Goal: Check status: Check status

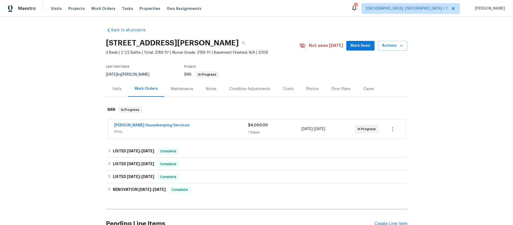
click at [132, 129] on span "POOL" at bounding box center [181, 131] width 134 height 5
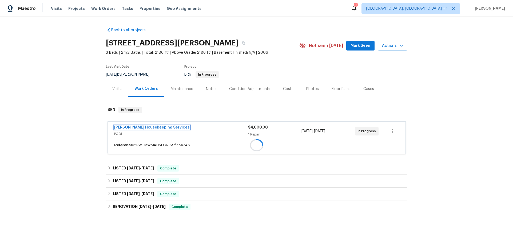
click at [141, 126] on span "[PERSON_NAME] Housekeeping Services" at bounding box center [152, 127] width 76 height 5
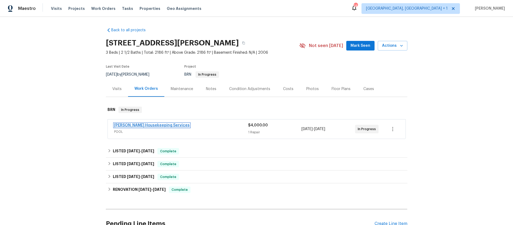
click at [132, 123] on link "[PERSON_NAME] Housekeeping Services" at bounding box center [152, 125] width 76 height 4
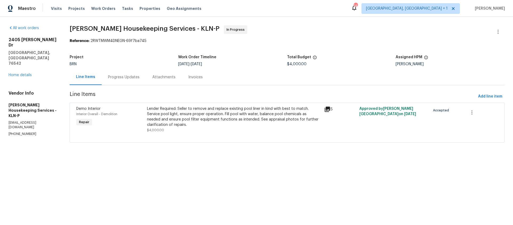
click at [135, 77] on div "Progress Updates" at bounding box center [124, 76] width 32 height 5
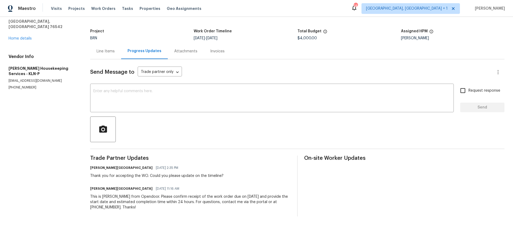
scroll to position [30, 0]
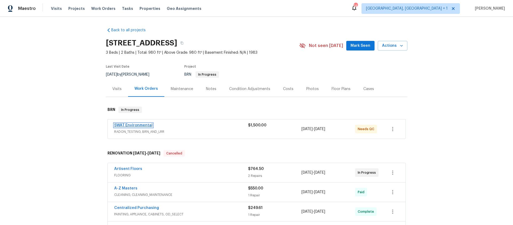
click at [125, 125] on link "SWAT Environmental" at bounding box center [133, 125] width 38 height 4
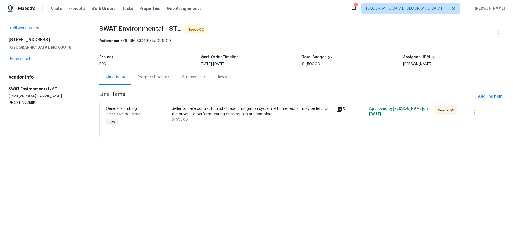
click at [139, 78] on div "Progress Updates" at bounding box center [154, 76] width 32 height 5
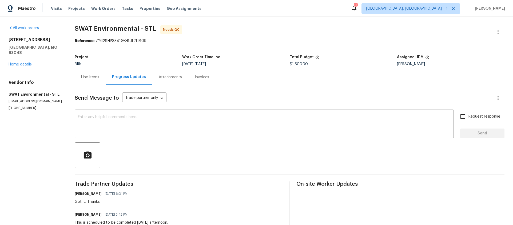
click at [86, 75] on div "Line Items" at bounding box center [90, 76] width 18 height 5
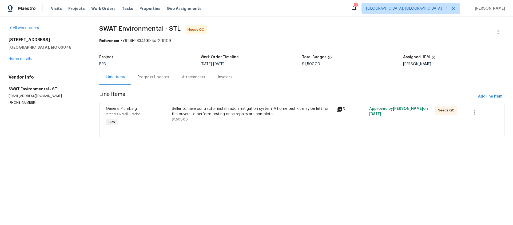
click at [293, 119] on div "Seller to have contractor install radon mitigation system. A home test kit may …" at bounding box center [253, 114] width 162 height 16
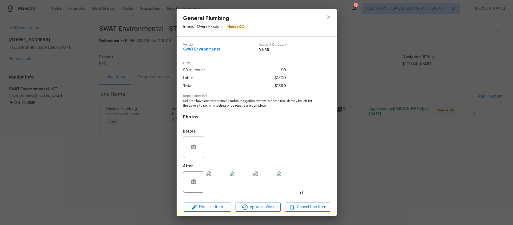
click at [214, 187] on img at bounding box center [217, 181] width 21 height 21
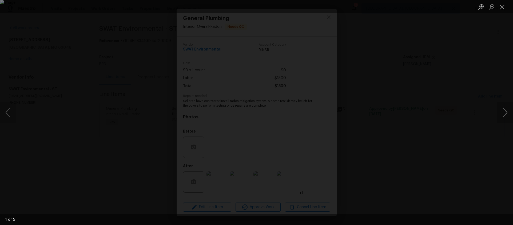
click at [504, 113] on button "Next image" at bounding box center [505, 112] width 16 height 21
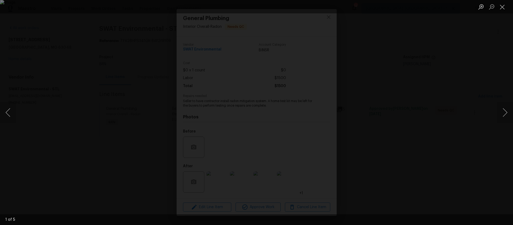
click at [422, 111] on div "Lightbox" at bounding box center [256, 112] width 513 height 225
